Goal: Information Seeking & Learning: Learn about a topic

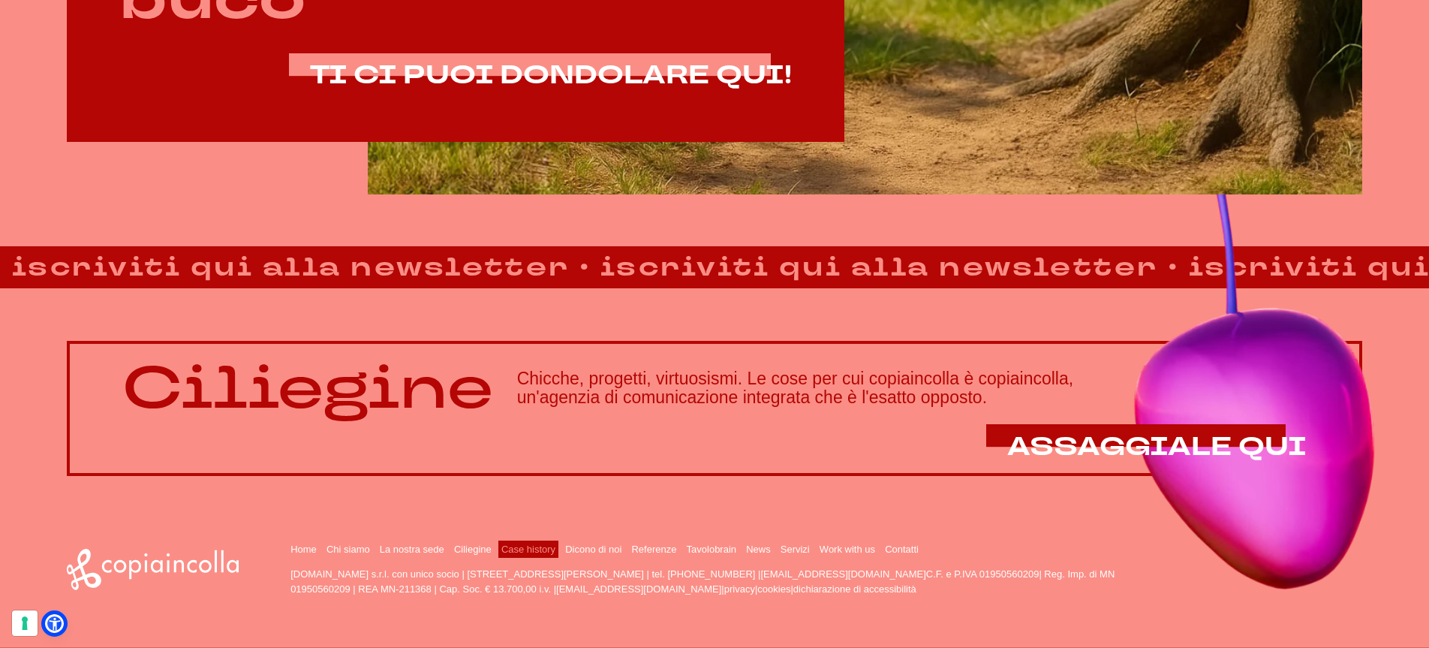
scroll to position [1307, 0]
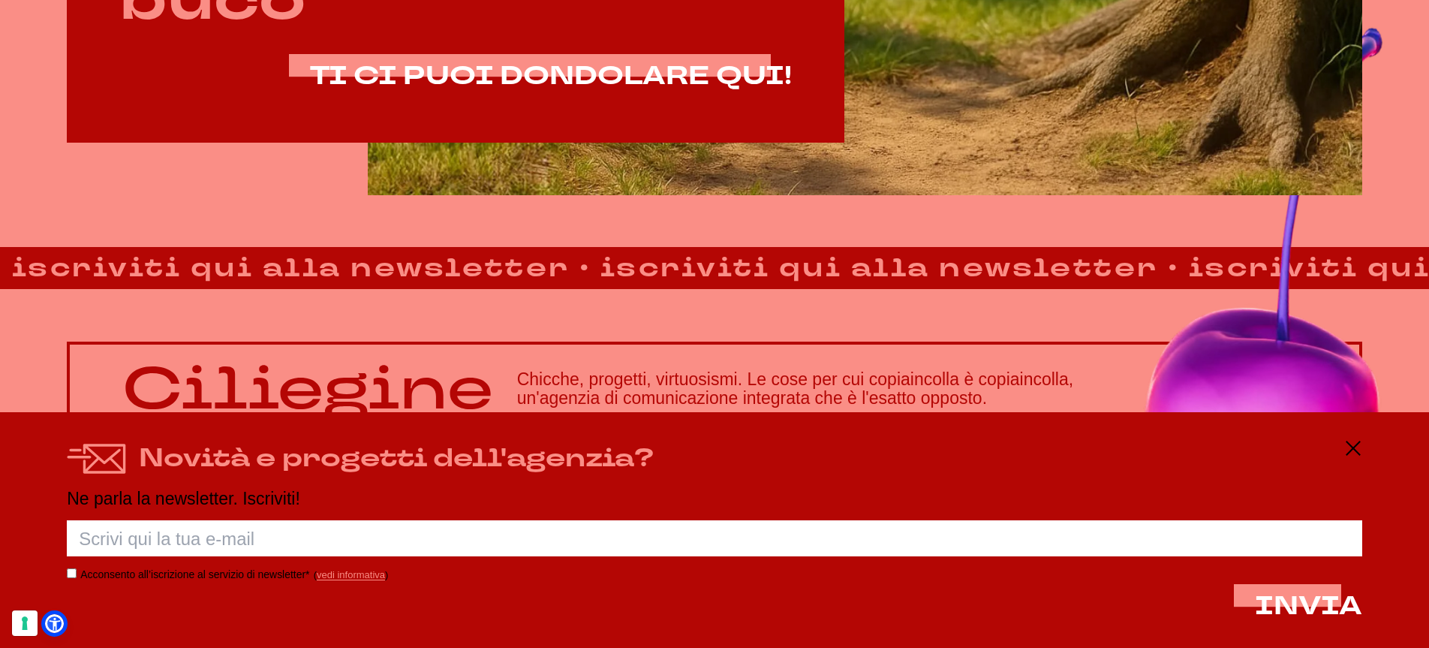
scroll to position [1307, 0]
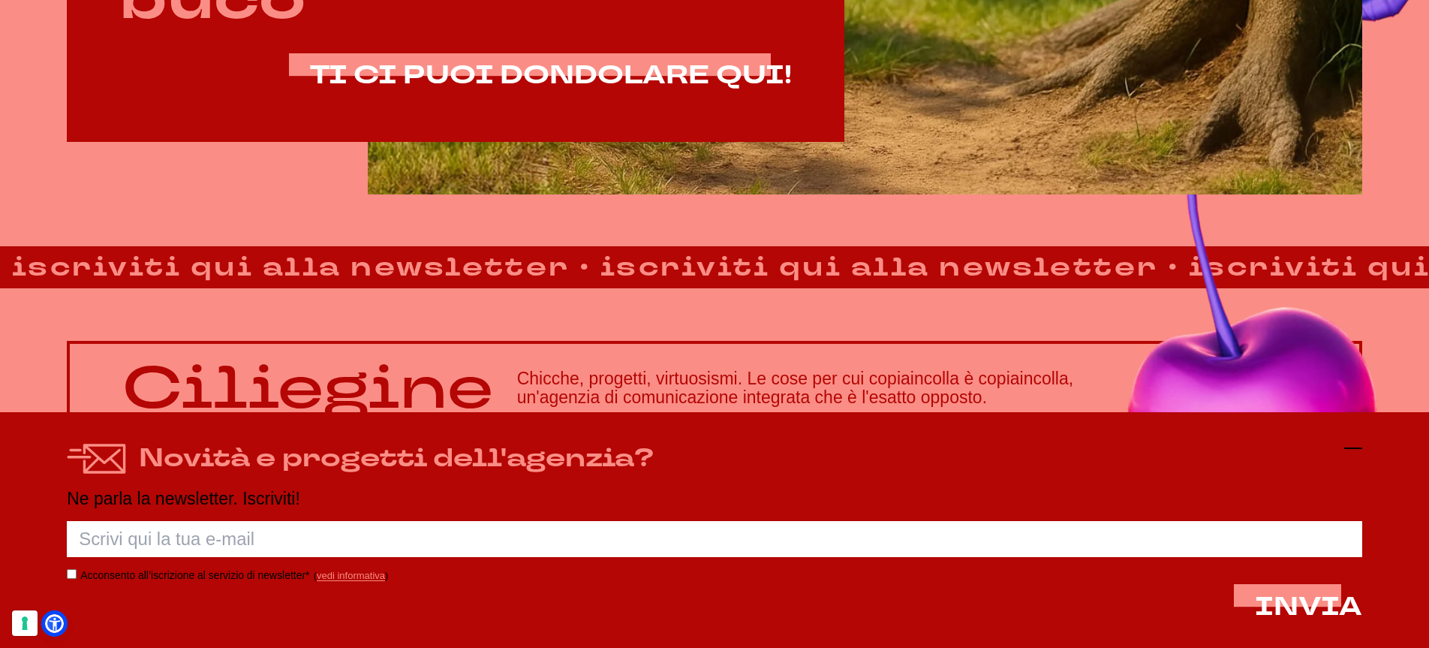
click at [1354, 450] on icon at bounding box center [1354, 448] width 18 height 18
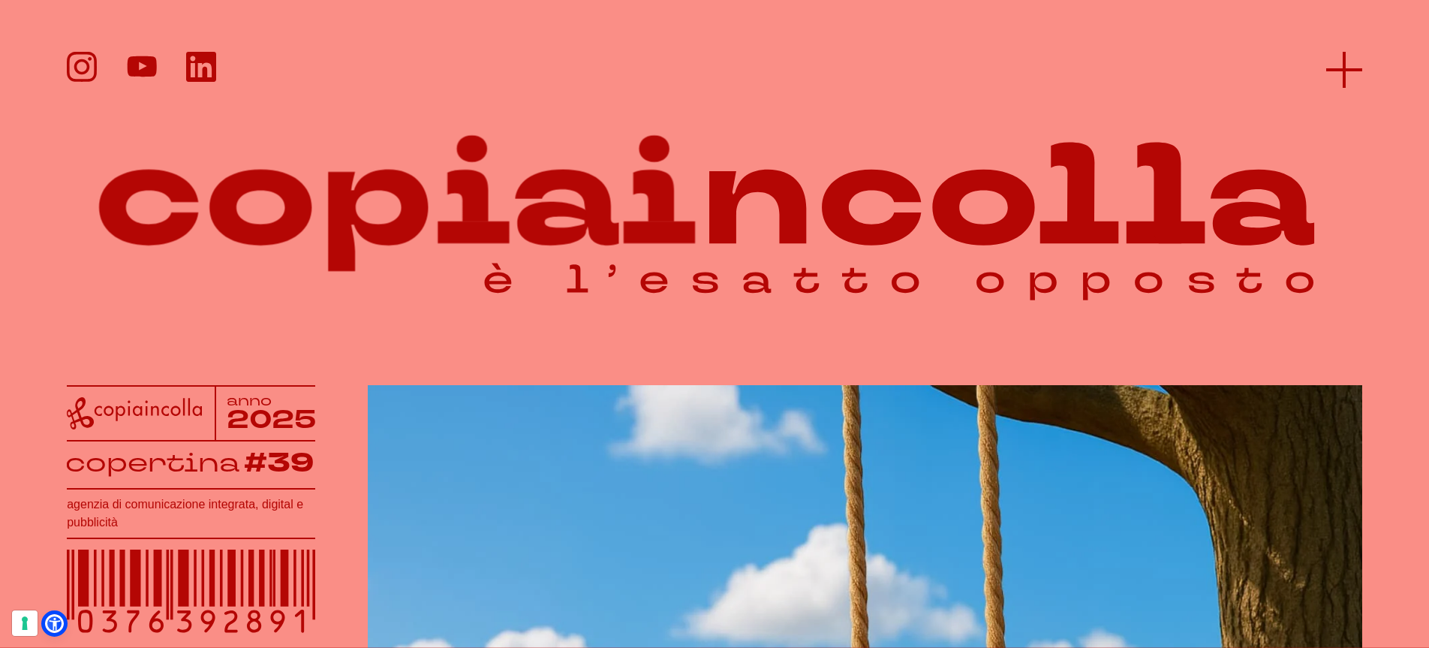
scroll to position [0, 0]
click at [1336, 71] on icon at bounding box center [1345, 70] width 36 height 36
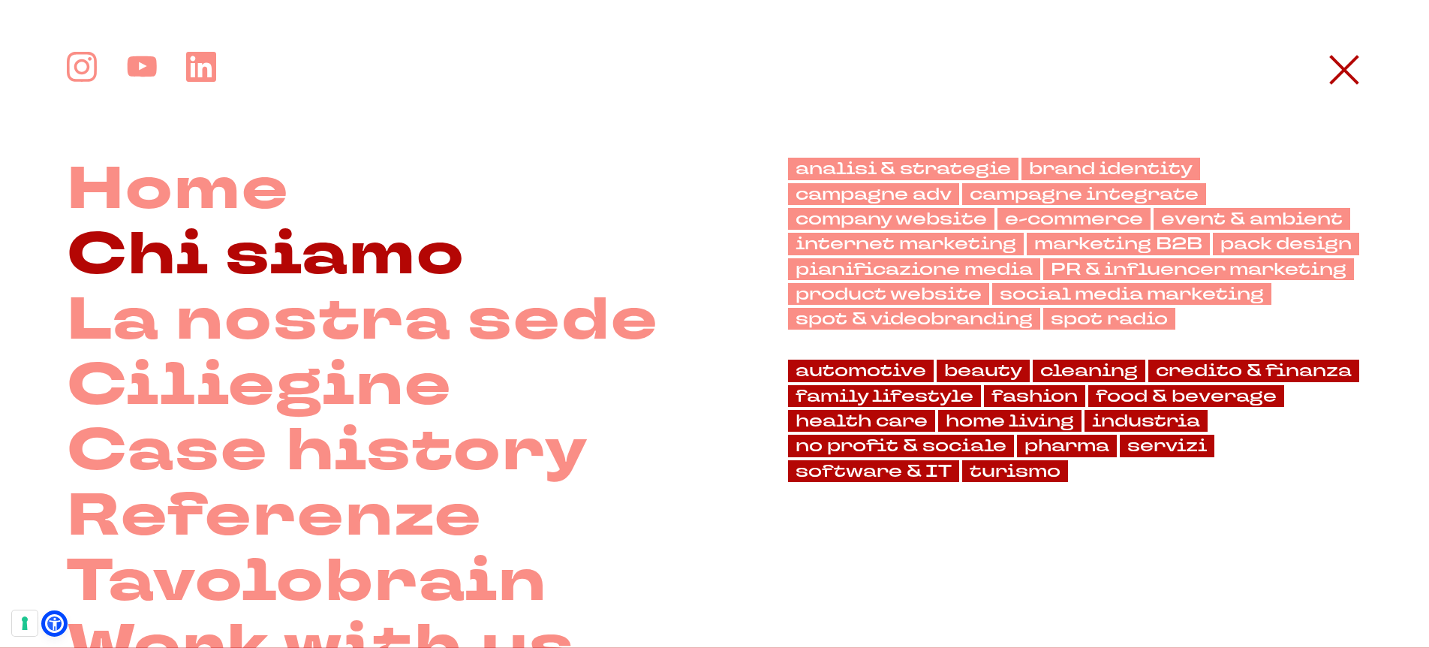
scroll to position [124, 0]
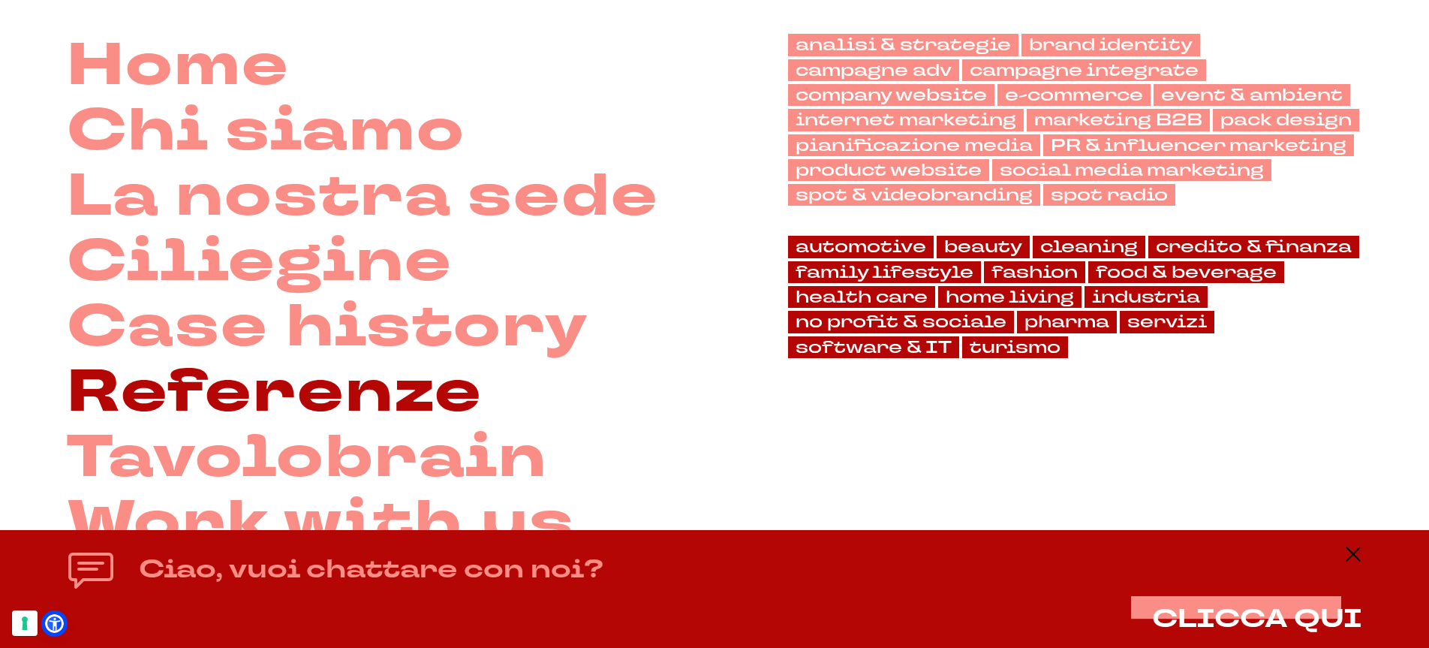
click at [252, 379] on link "Referenze" at bounding box center [275, 392] width 416 height 65
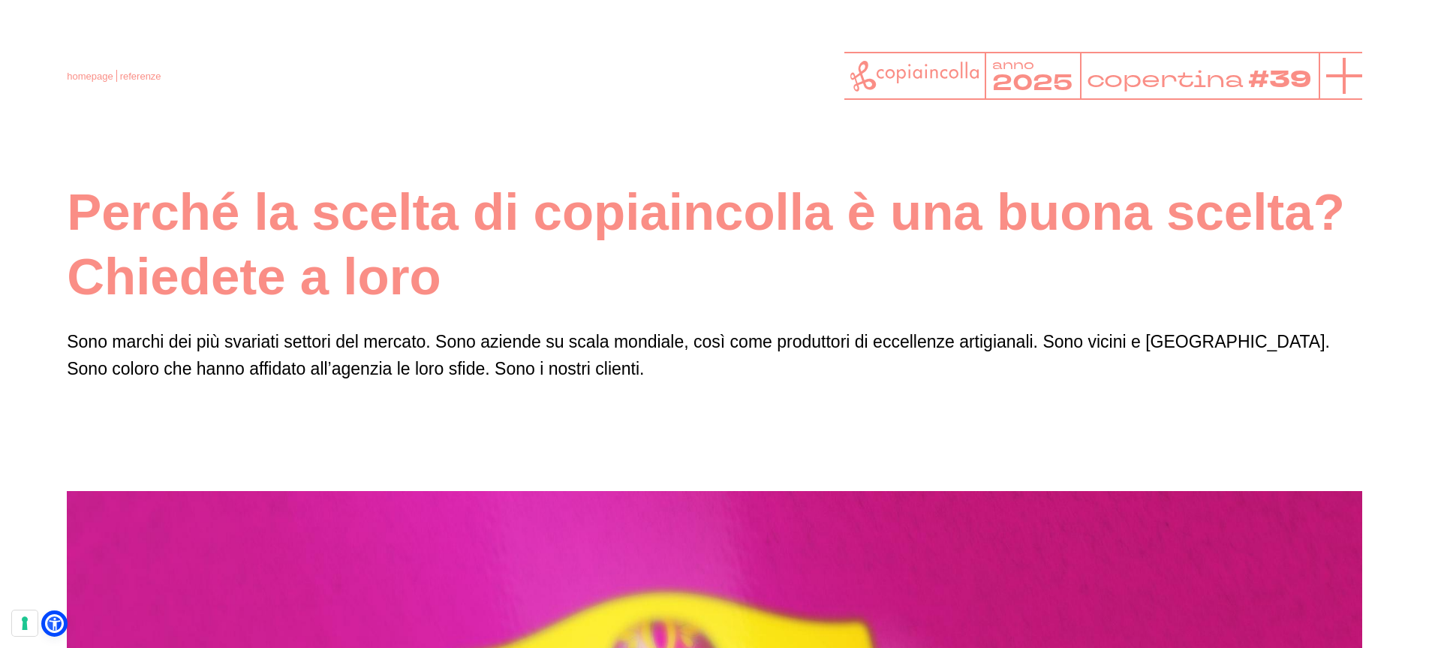
click at [1339, 68] on icon at bounding box center [1345, 76] width 36 height 36
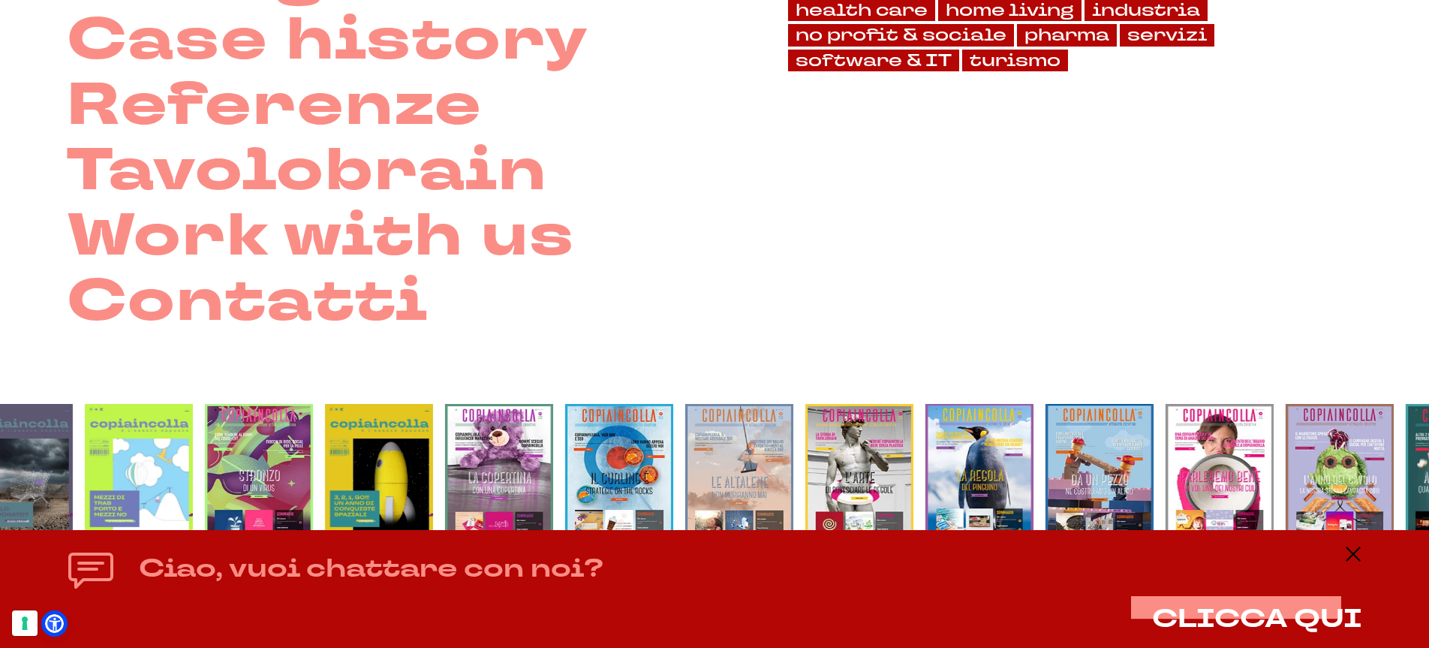
scroll to position [411, 0]
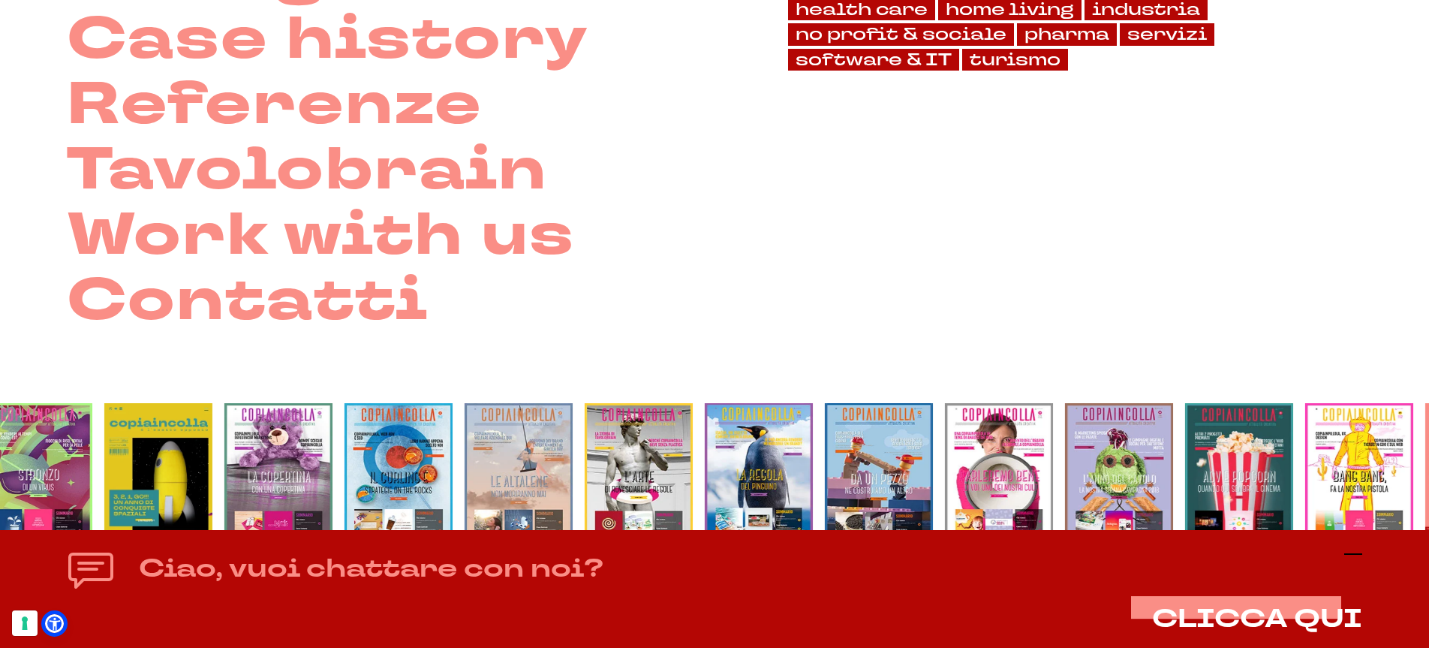
click at [1356, 556] on icon at bounding box center [1354, 554] width 18 height 18
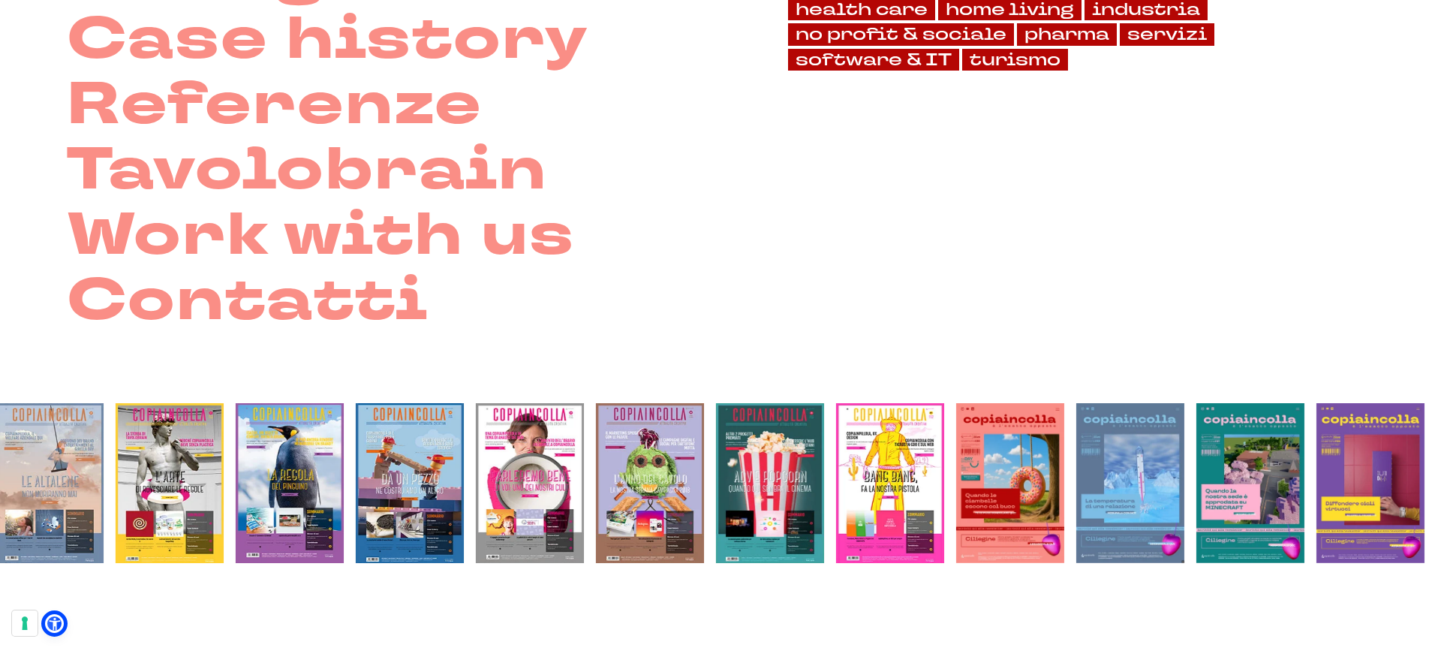
scroll to position [0, 0]
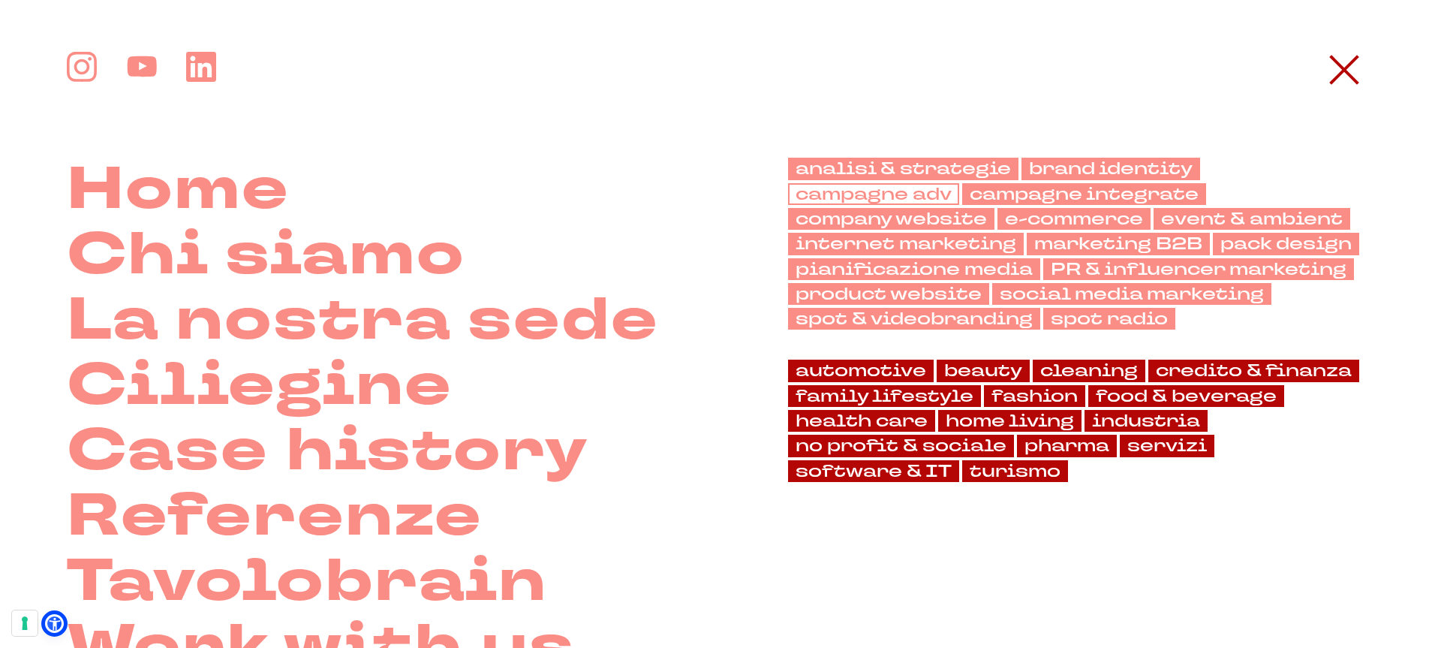
click at [855, 197] on link "campagne adv" at bounding box center [873, 194] width 171 height 22
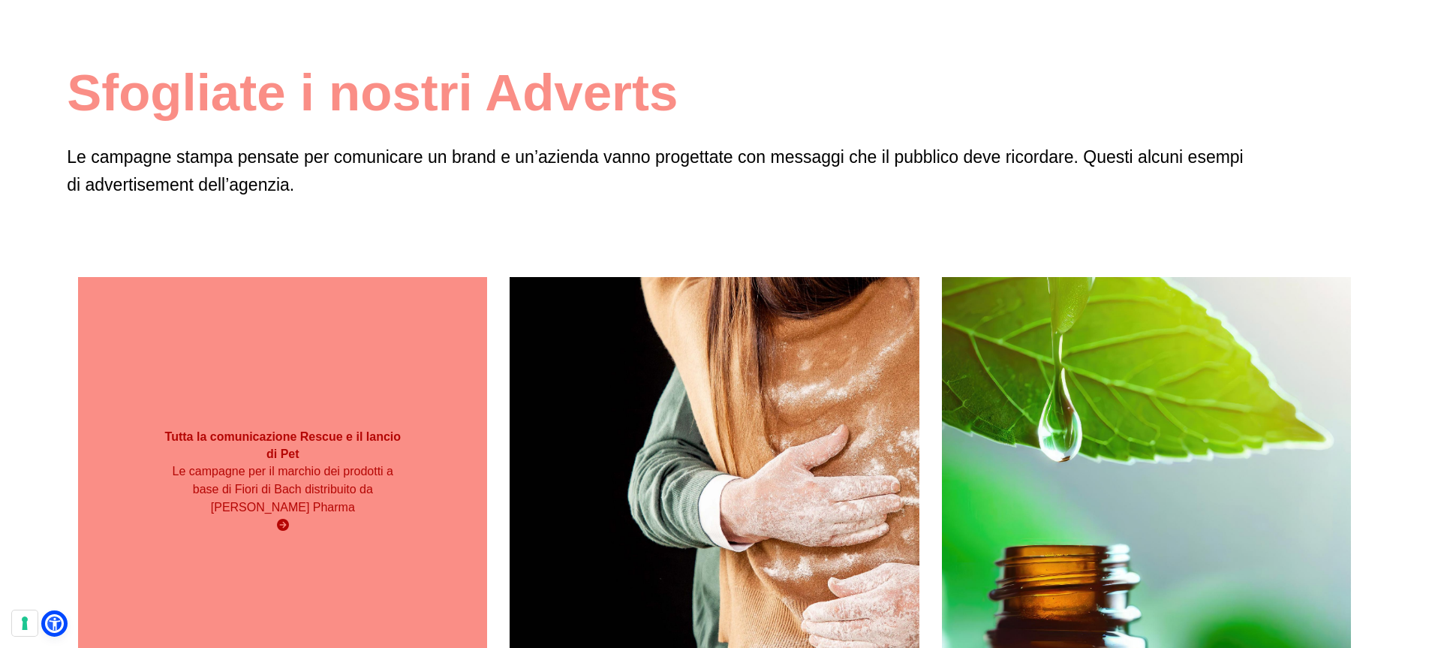
scroll to position [120, 0]
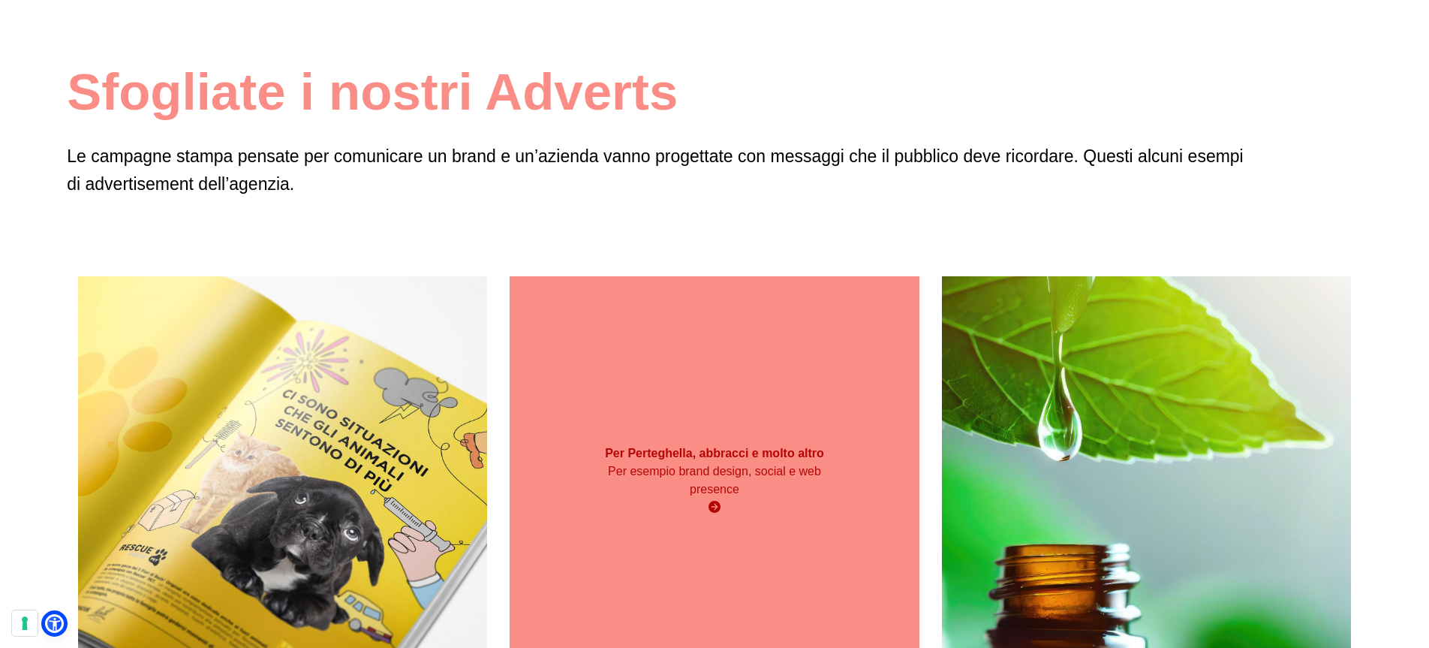
click at [743, 410] on div "Per Perteghella, abbracci e molto altro Per esempio brand design, social e web …" at bounding box center [714, 480] width 409 height 409
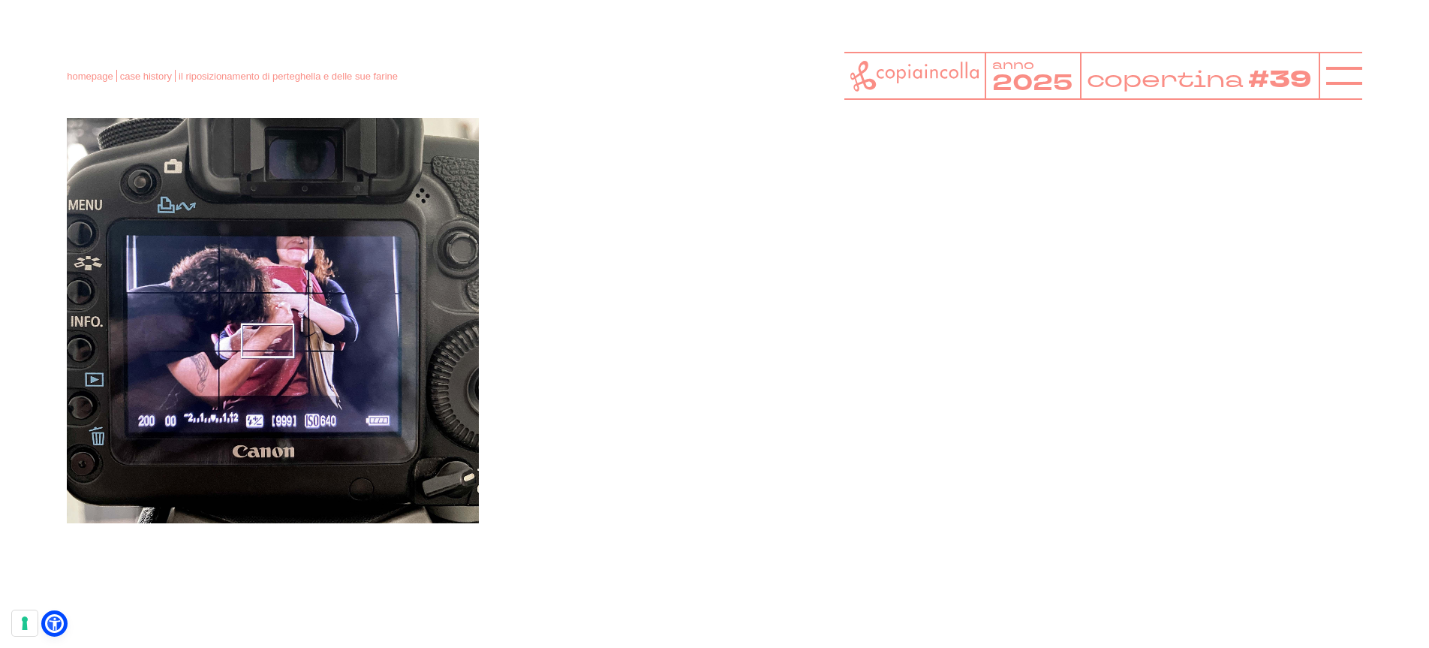
scroll to position [3288, 0]
click at [1353, 81] on icon at bounding box center [1345, 76] width 36 height 36
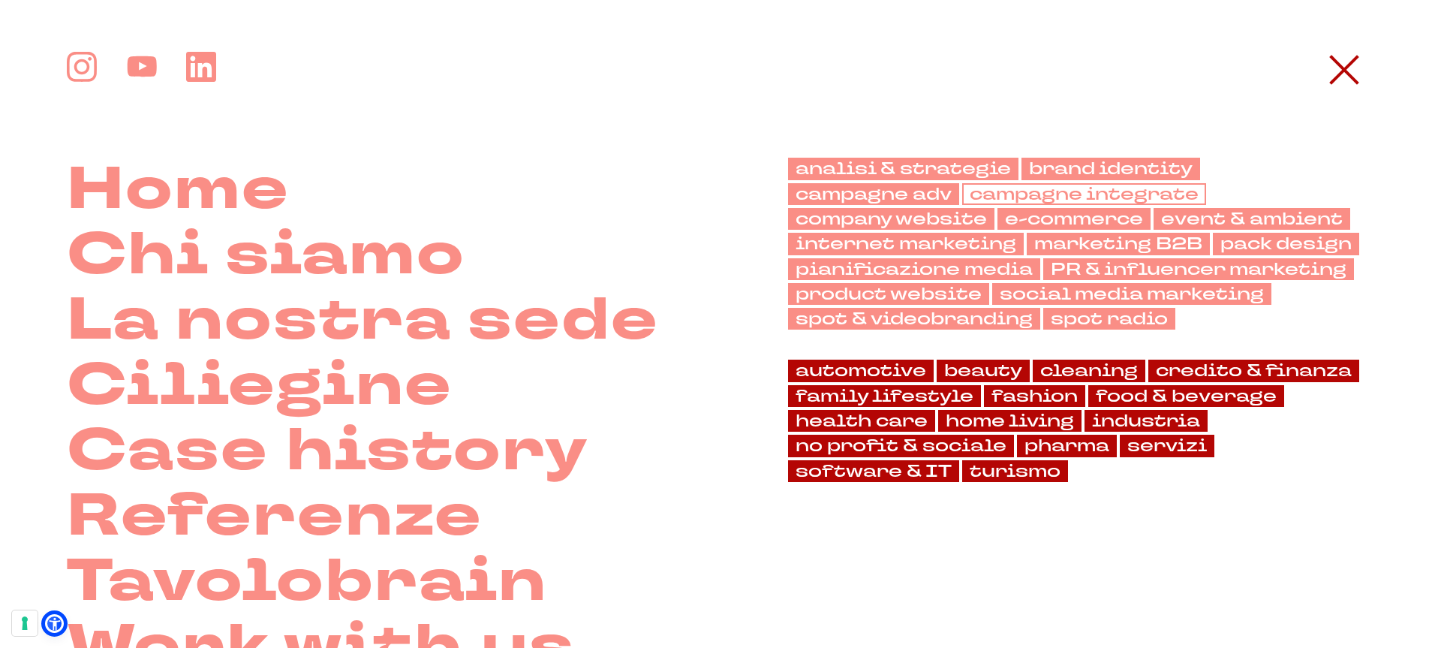
click at [1021, 199] on link "campagne integrate" at bounding box center [1084, 194] width 244 height 22
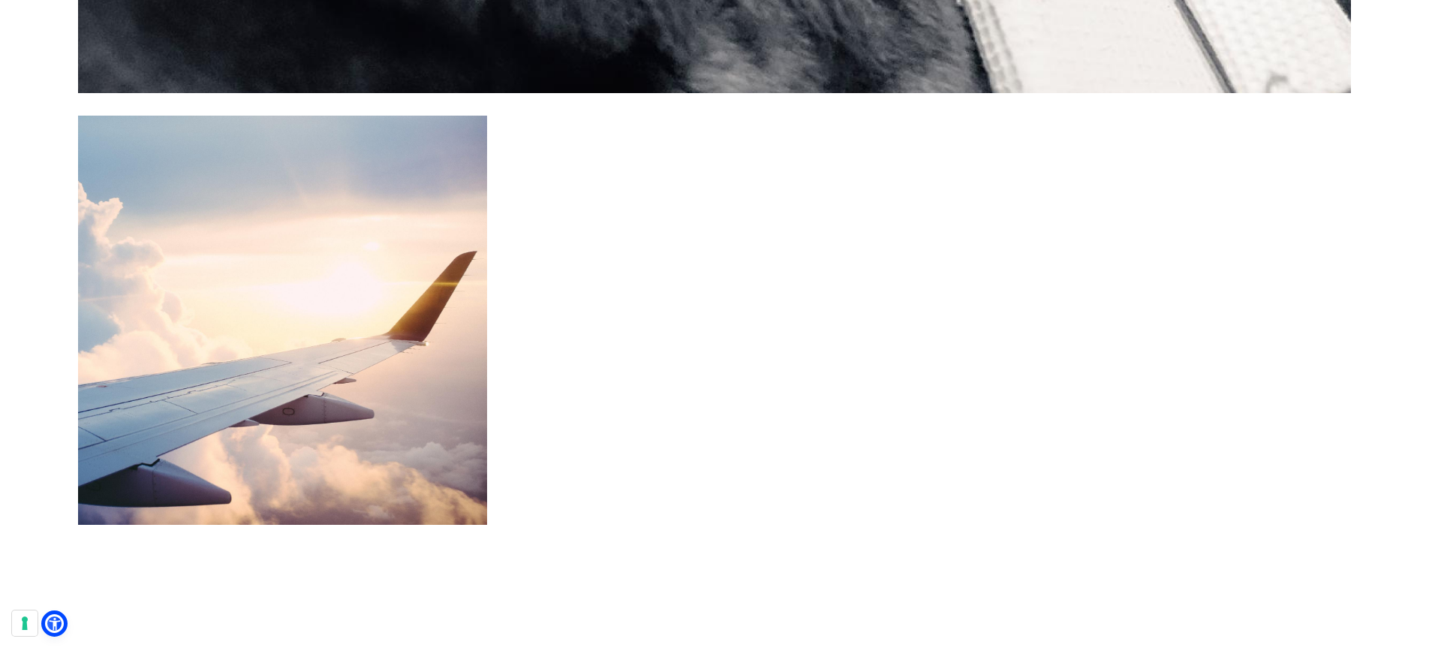
scroll to position [6799, 0]
